Goal: Information Seeking & Learning: Learn about a topic

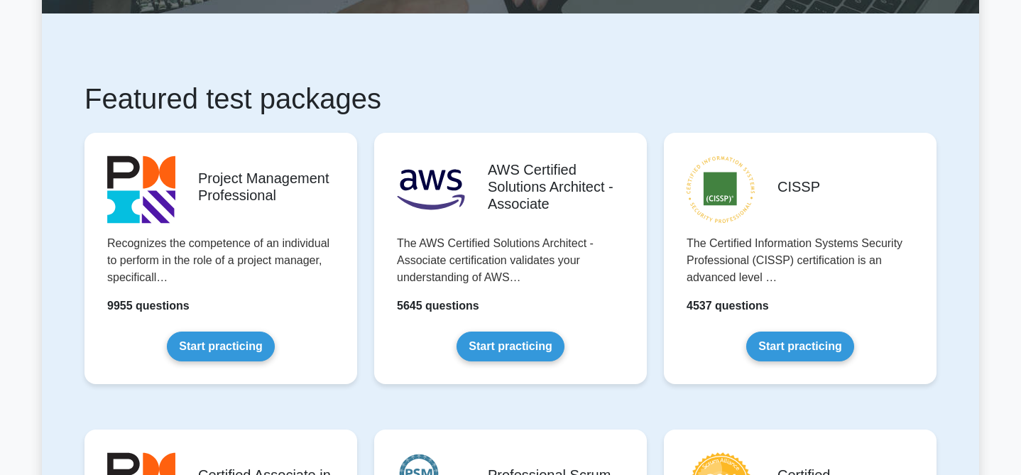
scroll to position [202, 0]
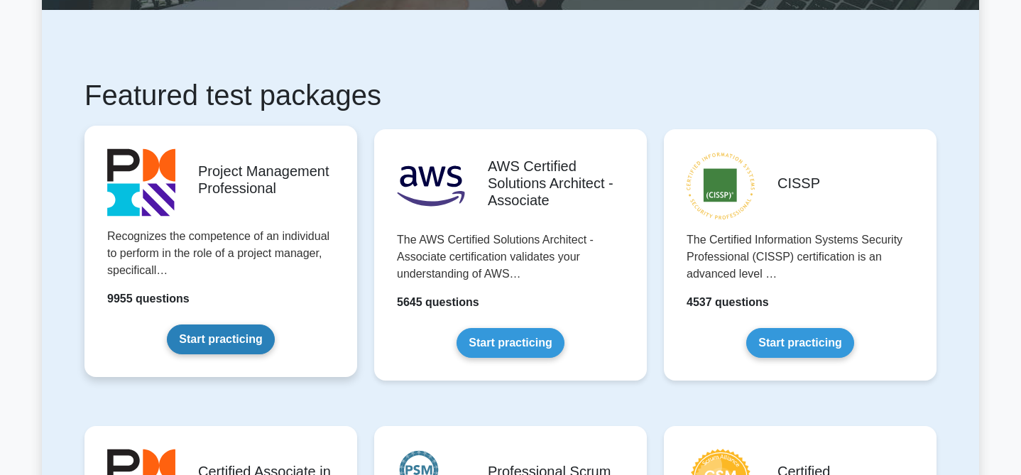
click at [212, 342] on link "Start practicing" at bounding box center [220, 340] width 107 height 30
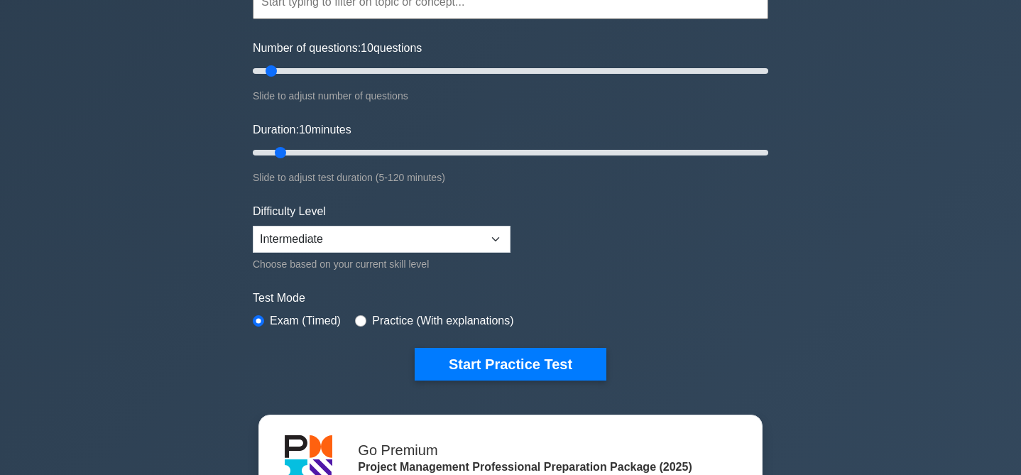
scroll to position [157, 0]
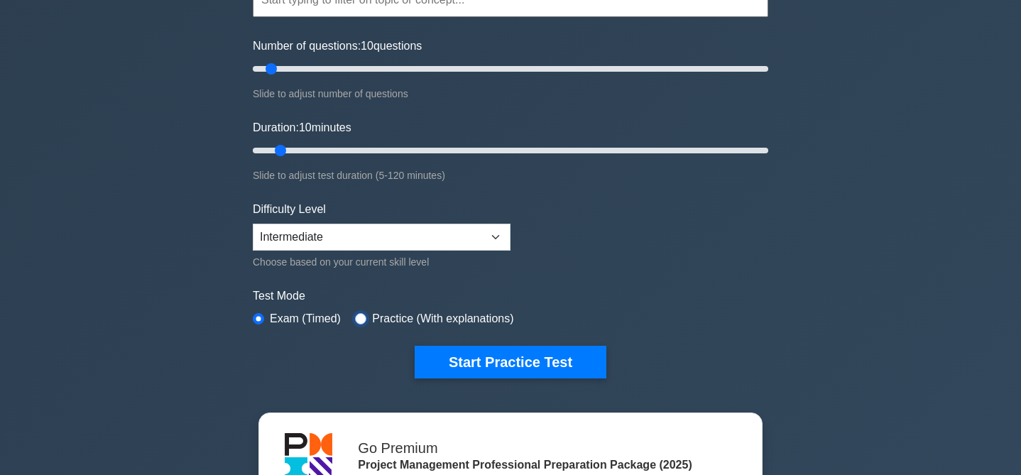
click at [362, 314] on input "radio" at bounding box center [360, 318] width 11 height 11
radio input "true"
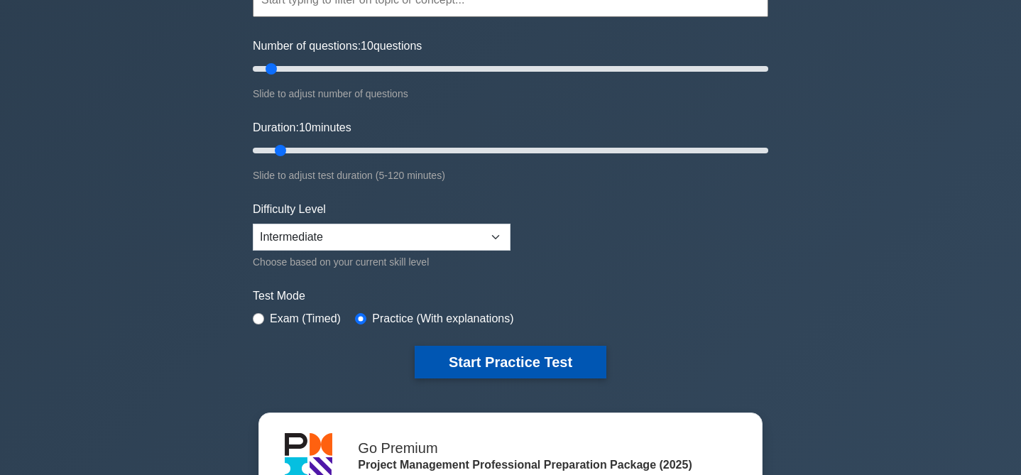
click at [529, 356] on button "Start Practice Test" at bounding box center [511, 362] width 192 height 33
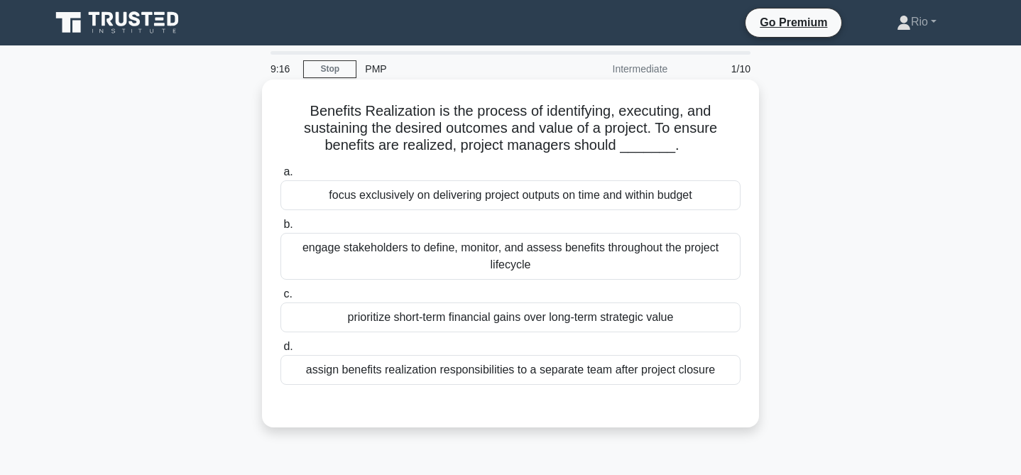
click at [446, 269] on div "engage stakeholders to define, monitor, and assess benefits throughout the proj…" at bounding box center [510, 256] width 460 height 47
click at [280, 229] on input "b. engage stakeholders to define, monitor, and assess benefits throughout the p…" at bounding box center [280, 224] width 0 height 9
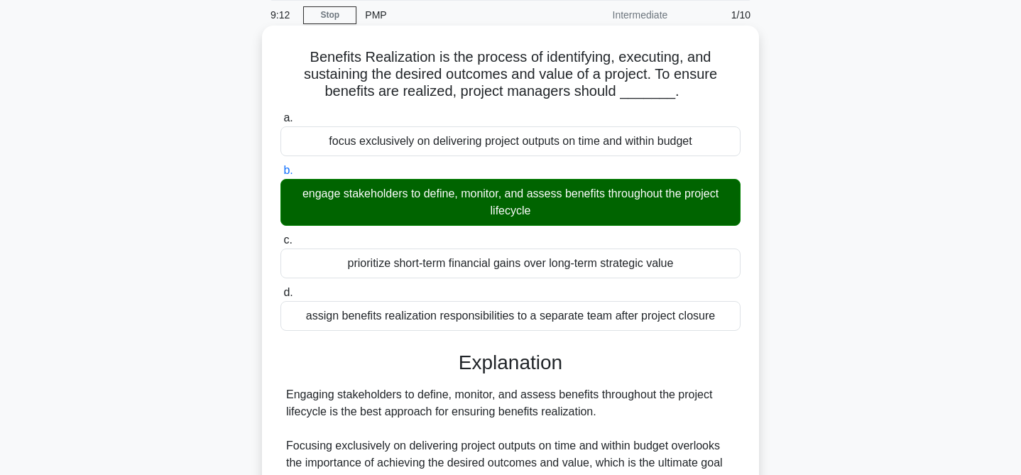
click at [442, 229] on div "a. focus exclusively on delivering project outputs on time and within budget b.…" at bounding box center [510, 220] width 477 height 227
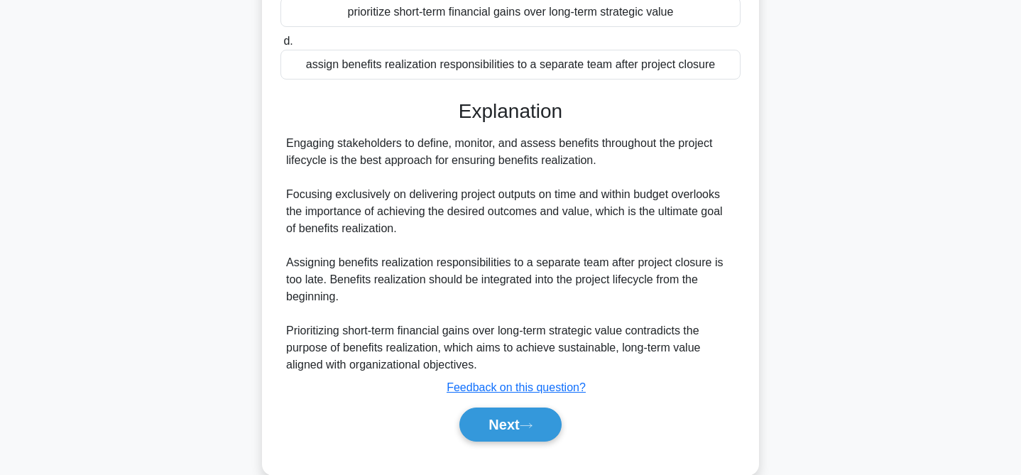
scroll to position [332, 0]
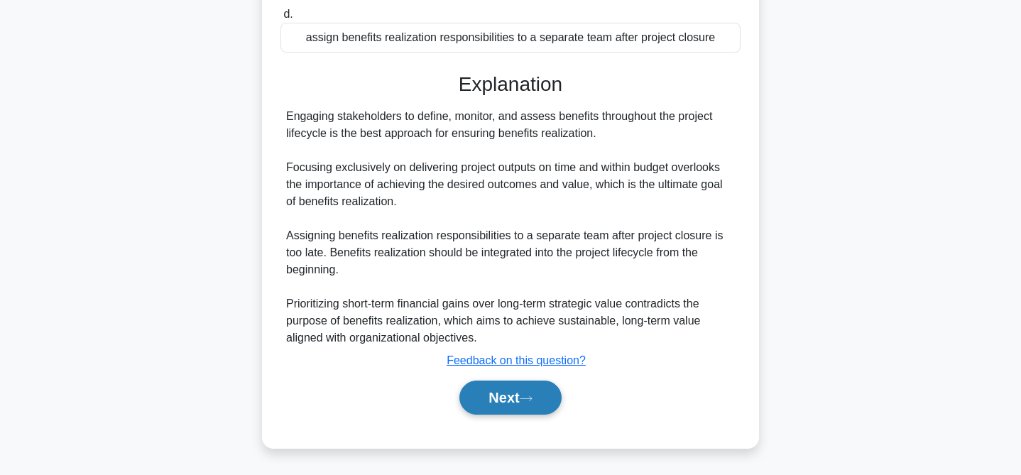
click at [496, 405] on button "Next" at bounding box center [510, 398] width 102 height 34
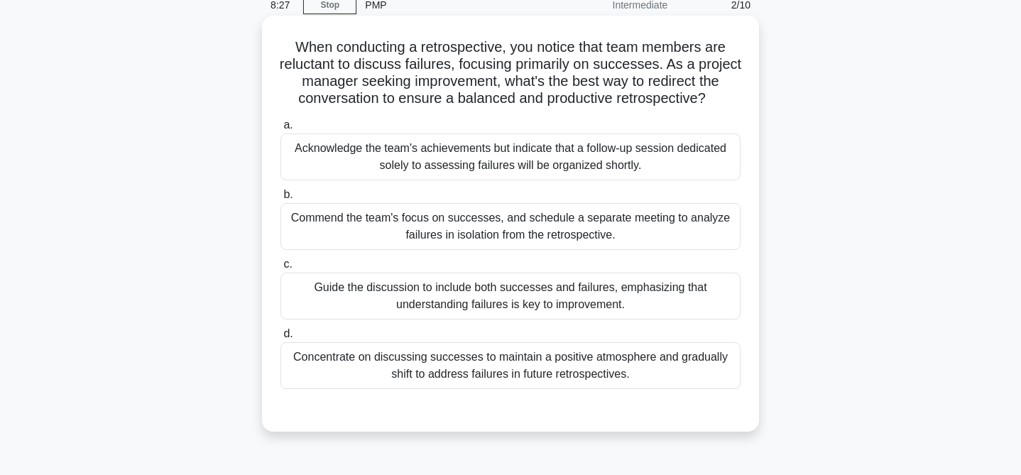
scroll to position [75, 0]
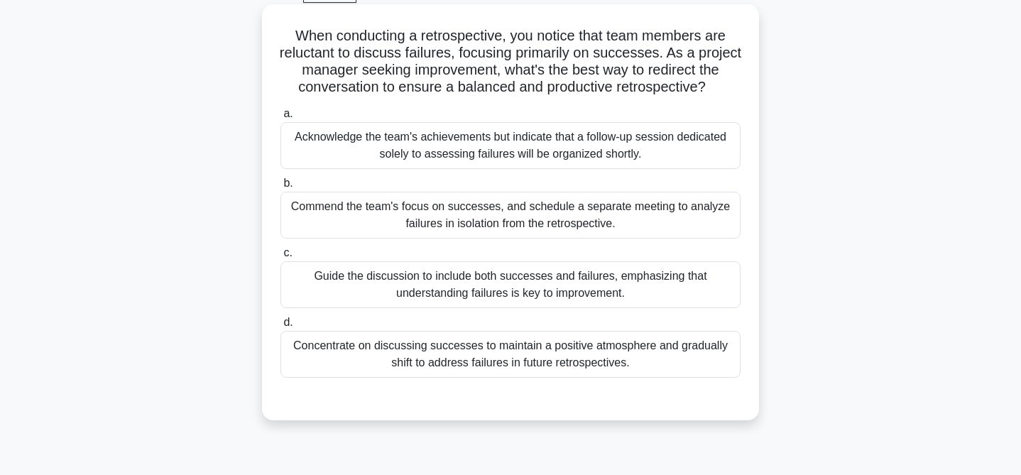
click at [489, 274] on div "Guide the discussion to include both successes and failures, emphasizing that u…" at bounding box center [510, 284] width 460 height 47
click at [280, 258] on input "c. Guide the discussion to include both successes and failures, emphasizing tha…" at bounding box center [280, 253] width 0 height 9
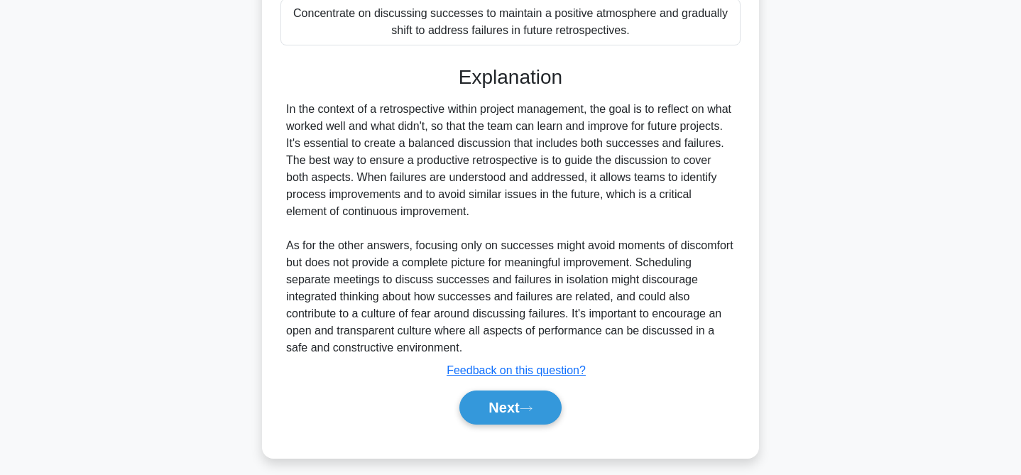
scroll to position [418, 0]
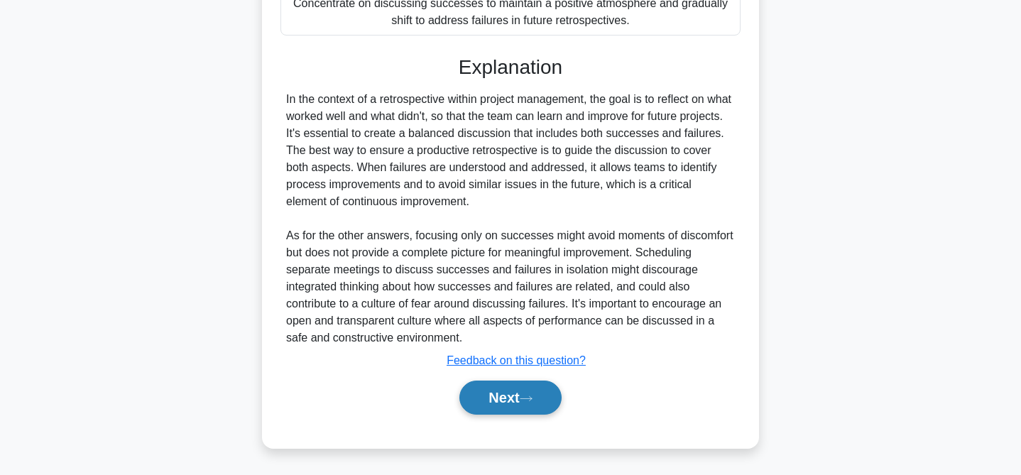
click at [476, 402] on button "Next" at bounding box center [510, 398] width 102 height 34
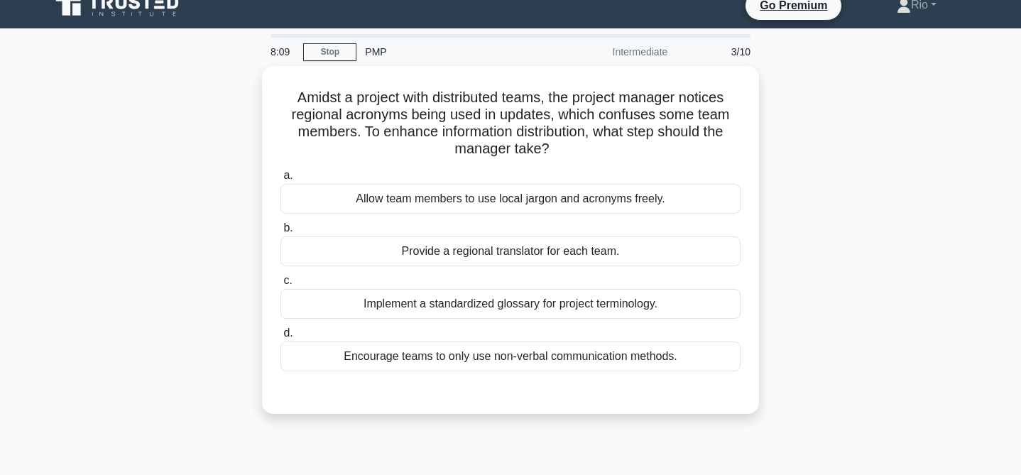
scroll to position [0, 0]
